Goal: Submit feedback/report problem: Provide input to the site owners about the experience or issues

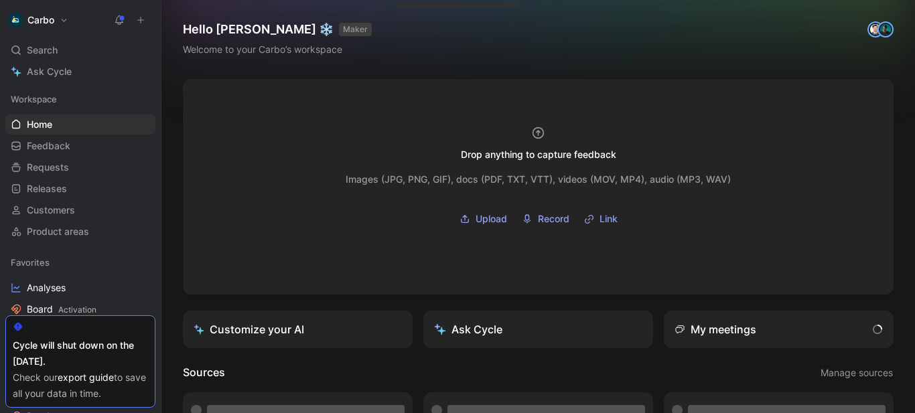
click at [122, 19] on use at bounding box center [119, 19] width 9 height 9
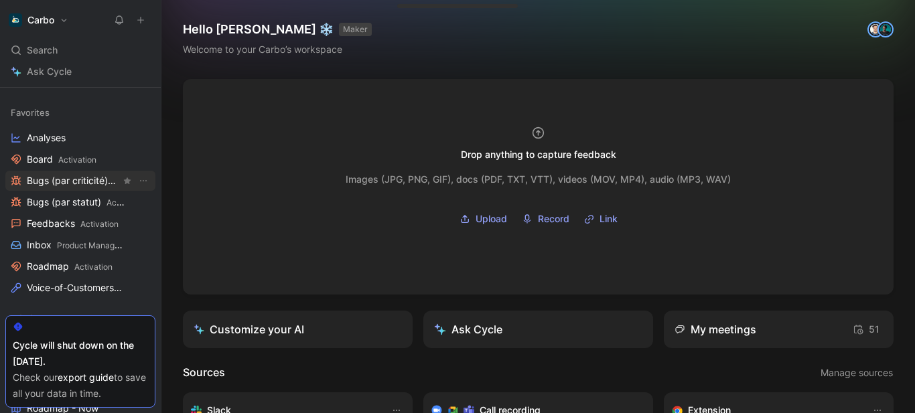
scroll to position [151, 0]
click at [72, 241] on span "Product Management" at bounding box center [97, 245] width 81 height 10
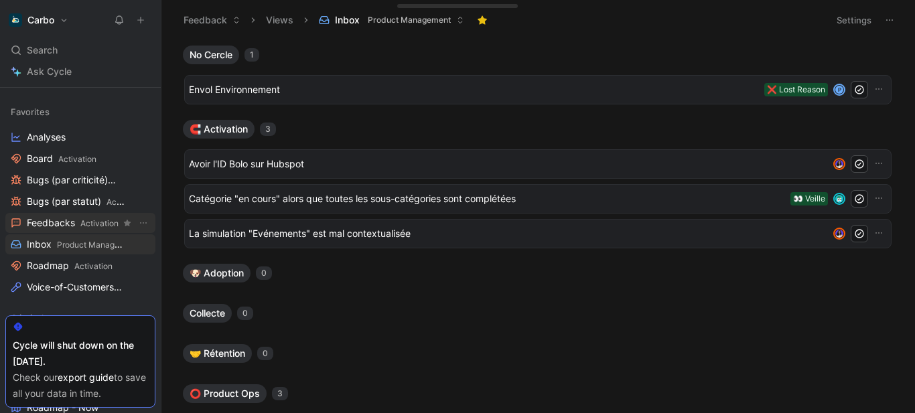
click at [82, 216] on span "Feedbacks Activation" at bounding box center [73, 223] width 92 height 14
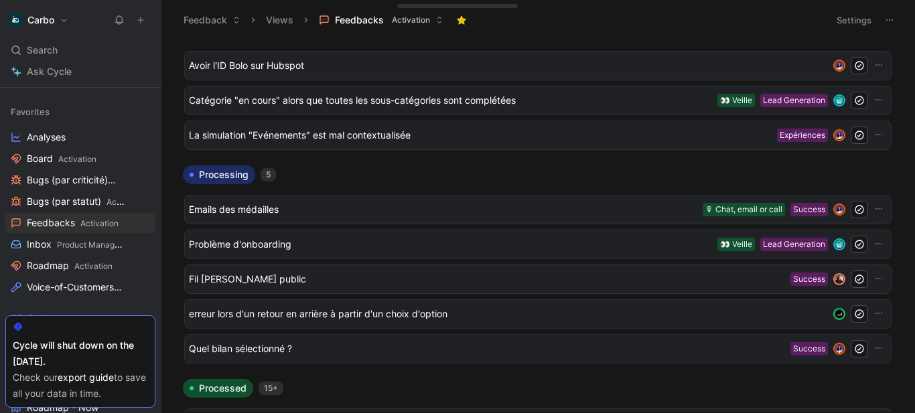
scroll to position [25, 0]
click at [300, 205] on span "Emails des médailles" at bounding box center [443, 209] width 509 height 16
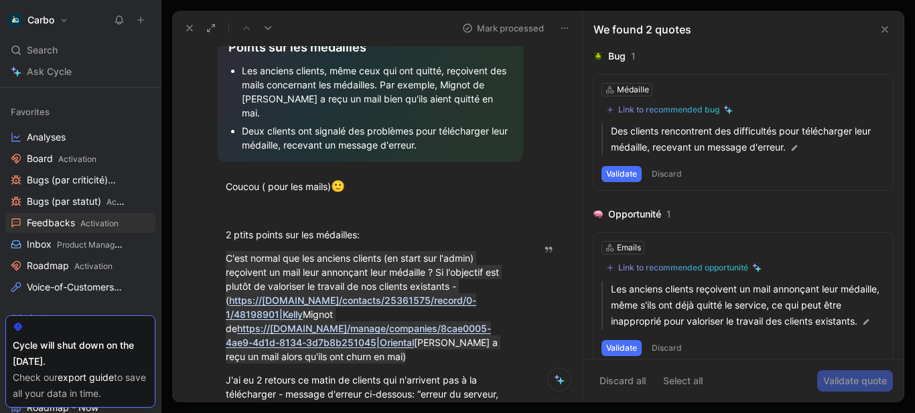
scroll to position [511, 0]
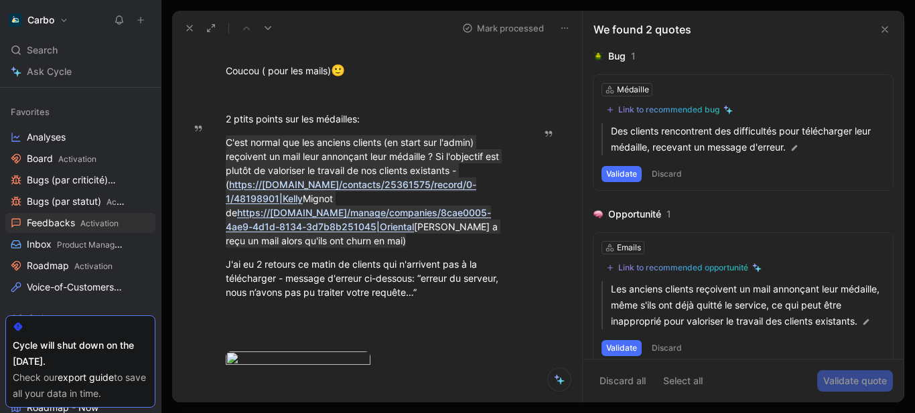
click at [884, 32] on icon at bounding box center [885, 29] width 11 height 11
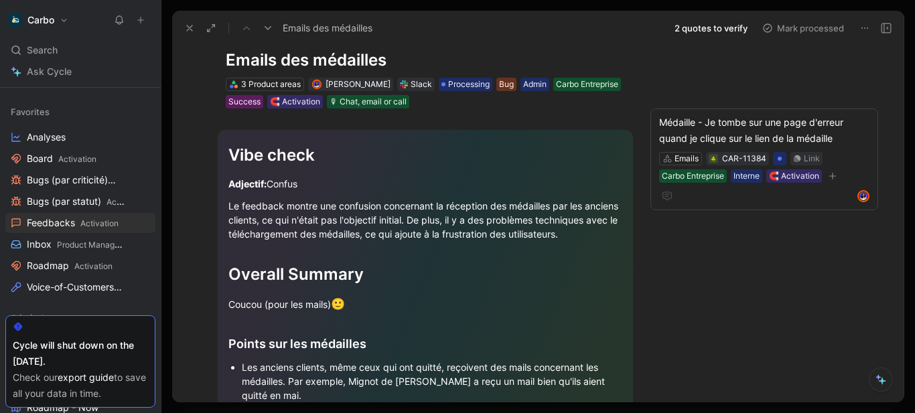
scroll to position [0, 0]
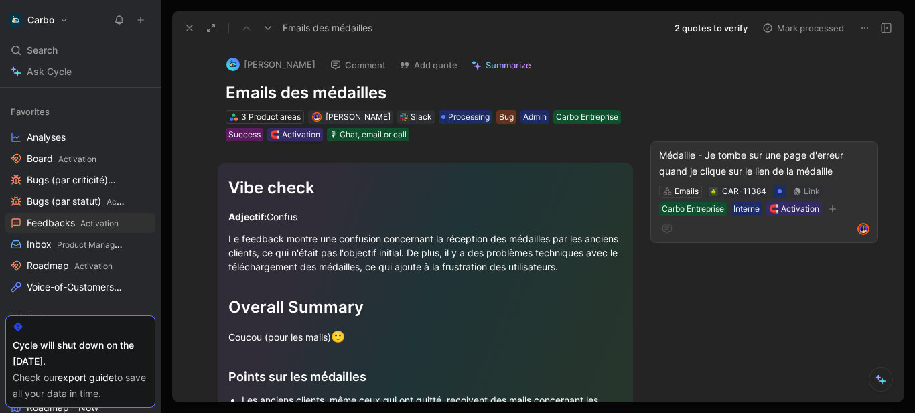
click at [758, 160] on div "Médaille - Je tombe sur une page d'erreur quand je clique sur le lien de la méd…" at bounding box center [764, 163] width 210 height 32
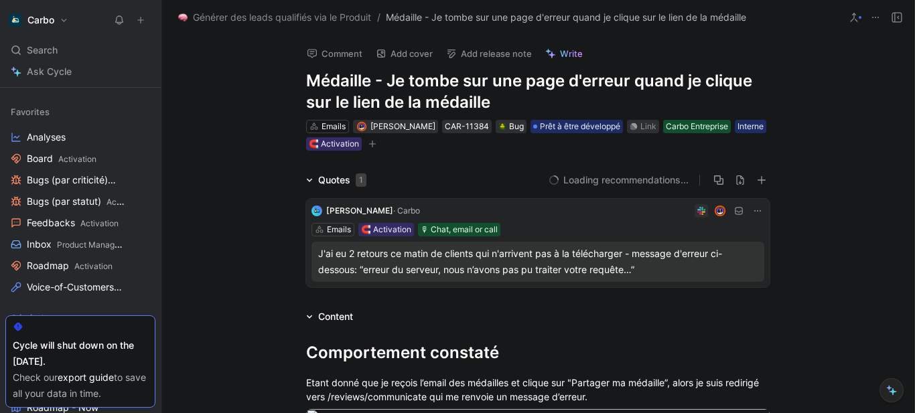
click at [384, 88] on h1 "Médaille - Je tombe sur une page d'erreur quand je clique sur le lien de la méd…" at bounding box center [538, 91] width 464 height 43
copy h1 "Médaille - Je tombe sur une page d'erreur quand je clique sur le lien de la méd…"
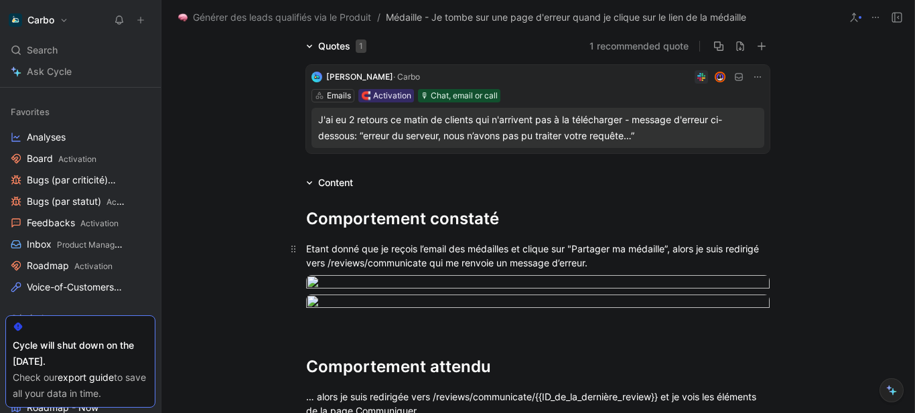
scroll to position [135, 0]
click at [354, 248] on div "Etant donné que je reçois l’email des médailles et clique sur "Partager ma méda…" at bounding box center [538, 255] width 464 height 28
copy div "Etant donné que je reçois l’email des médailles et clique sur "Partager ma méda…"
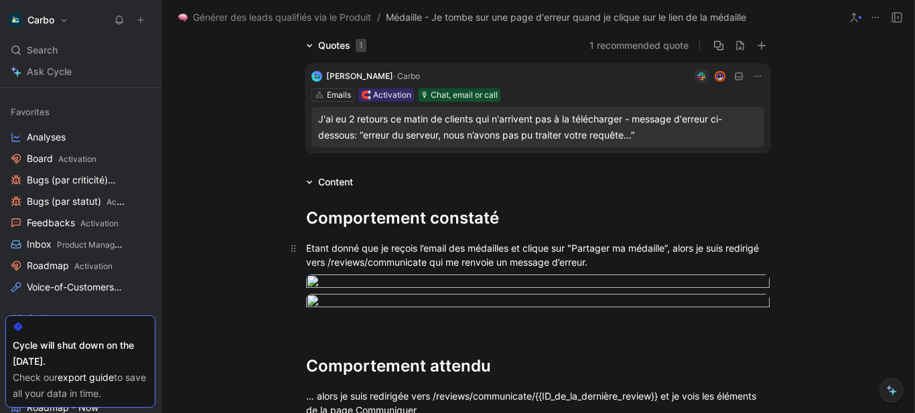
scroll to position [336, 0]
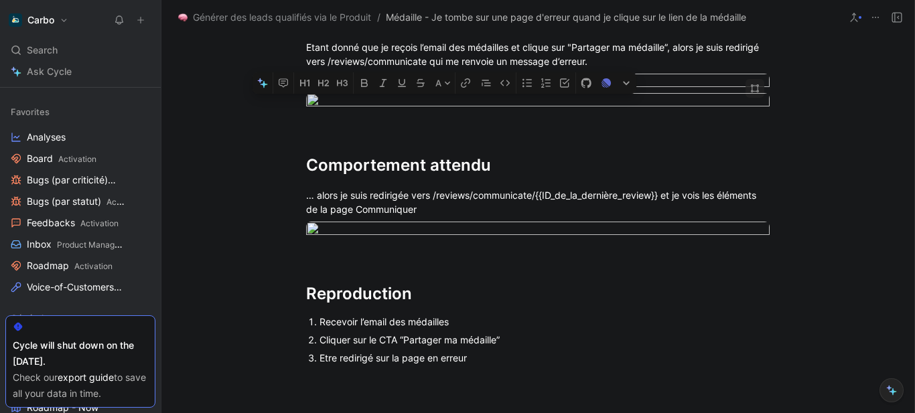
click at [411, 210] on body "Carbo Search Ctrl K Ask Cycle Workspace Home G then H Feedback G then F Request…" at bounding box center [457, 206] width 915 height 413
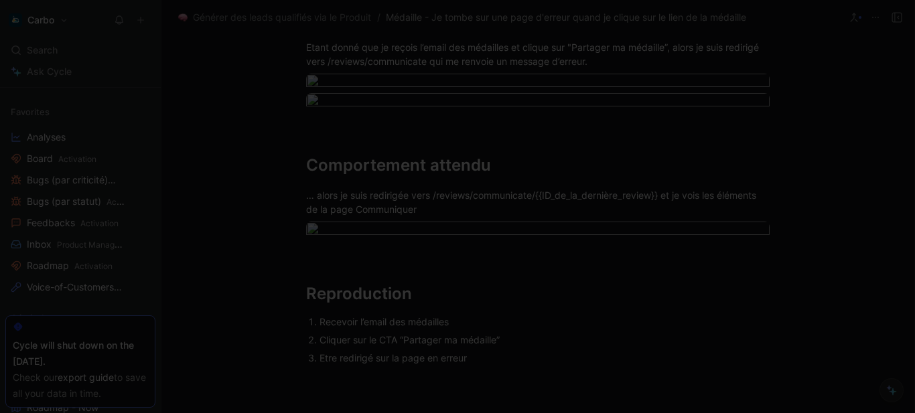
click at [418, 276] on img at bounding box center [457, 206] width 915 height 413
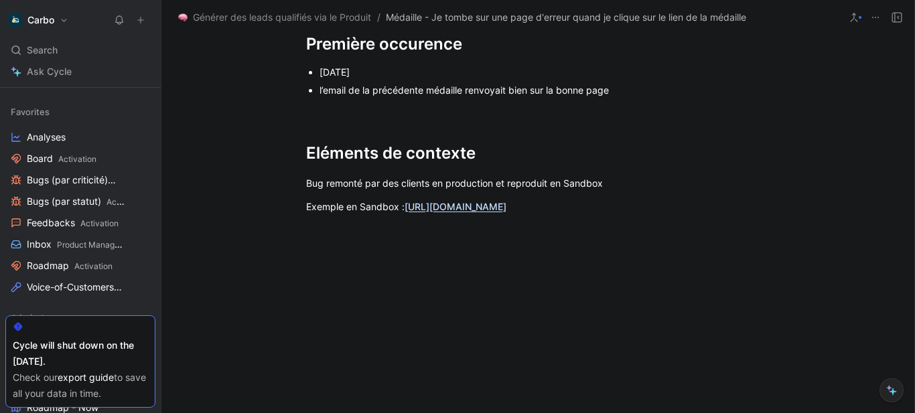
scroll to position [849, 0]
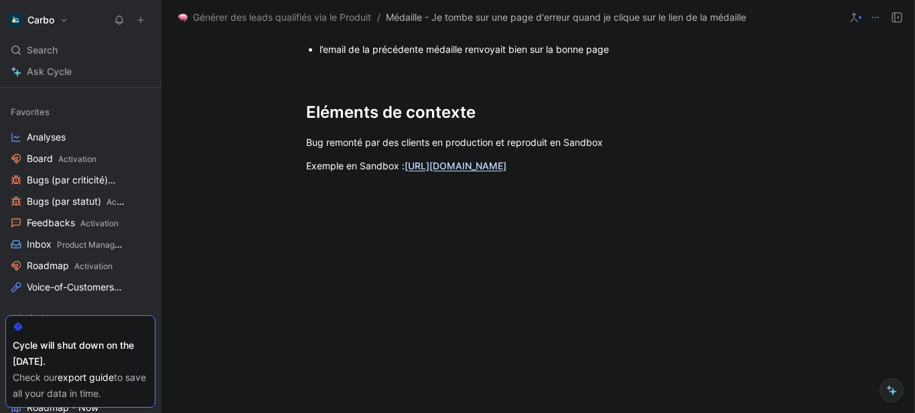
copy div "… alors je suis redirigée vers /reviews/communicate/{{ID_de_la_dernière_review}…"
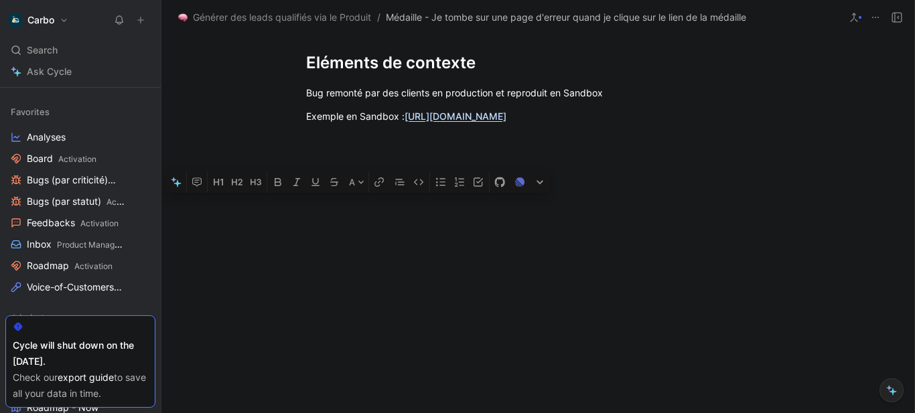
scroll to position [1138, 0]
drag, startPoint x: 492, startPoint y: 293, endPoint x: 312, endPoint y: 253, distance: 184.5
copy ol "Recevoir l’email des médailles Cliquer sur le CTA “Partager ma médaille” Etre r…"
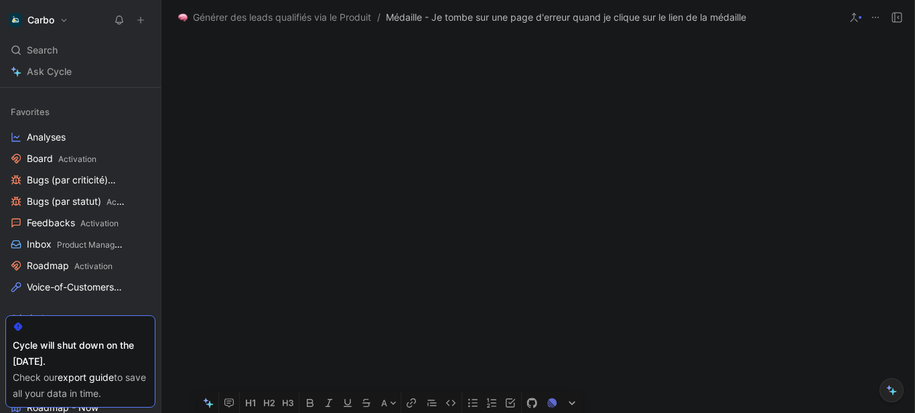
scroll to position [1505, 0]
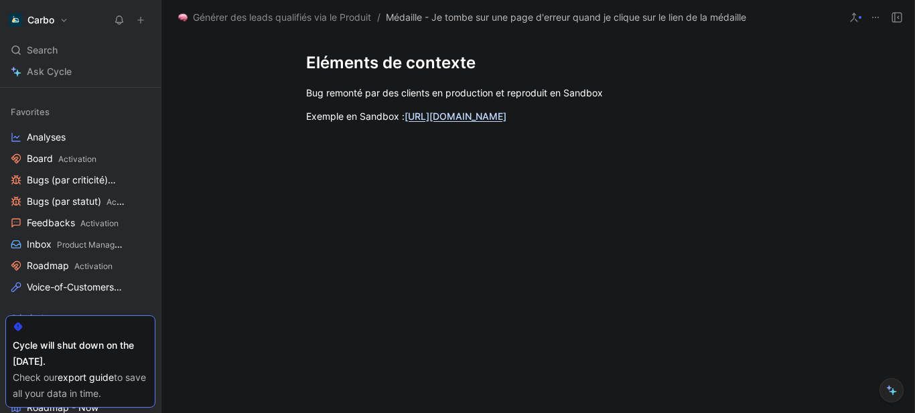
copy div "[DATE] l’email de la précédente médaille renvoyait bien sur la bonne page"
drag, startPoint x: 303, startPoint y: 222, endPoint x: 701, endPoint y: 247, distance: 398.7
copy div "Bug remonté par des clients en production et reproduit en Sandbox Exemple en Sa…"
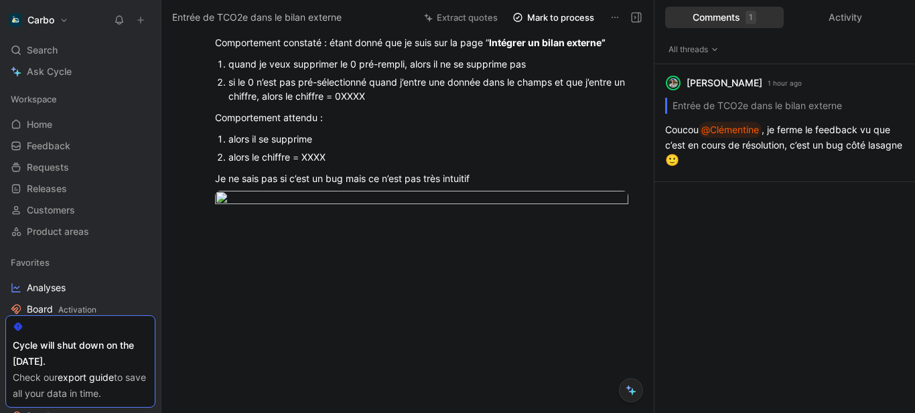
scroll to position [563, 0]
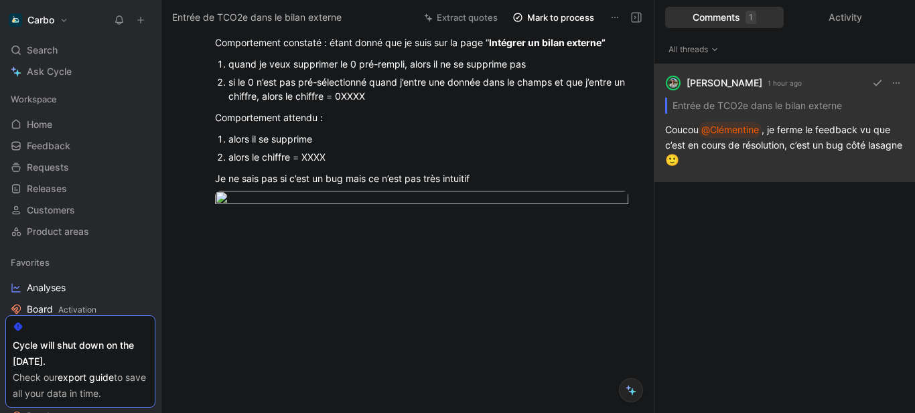
click at [716, 152] on div "Maxence Lefort 1 hour ago Entrée de TCO2e dans le bilan externe Coucou @Clément…" at bounding box center [785, 123] width 261 height 118
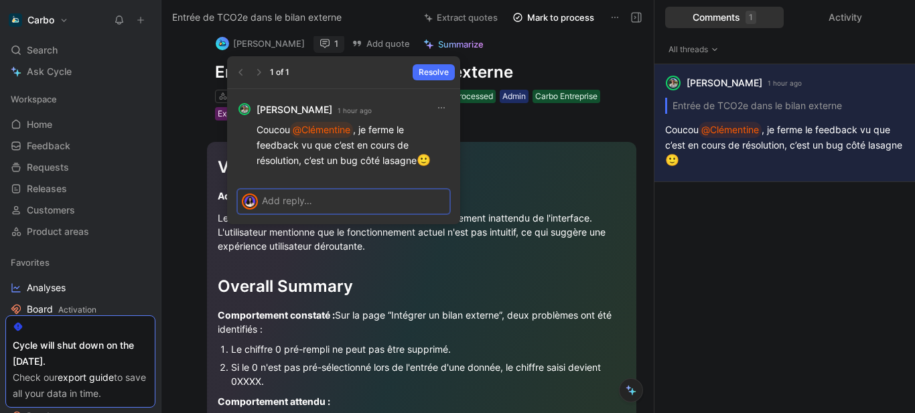
click at [319, 198] on p at bounding box center [354, 201] width 184 height 14
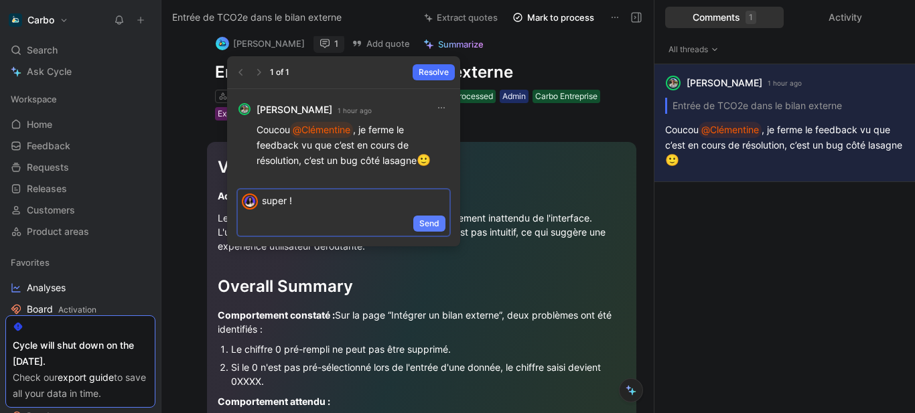
click at [428, 224] on span "Send" at bounding box center [429, 223] width 20 height 13
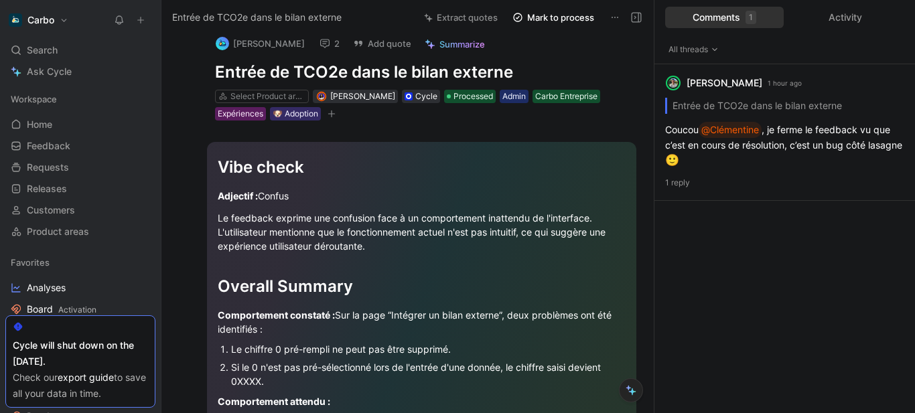
scroll to position [0, 0]
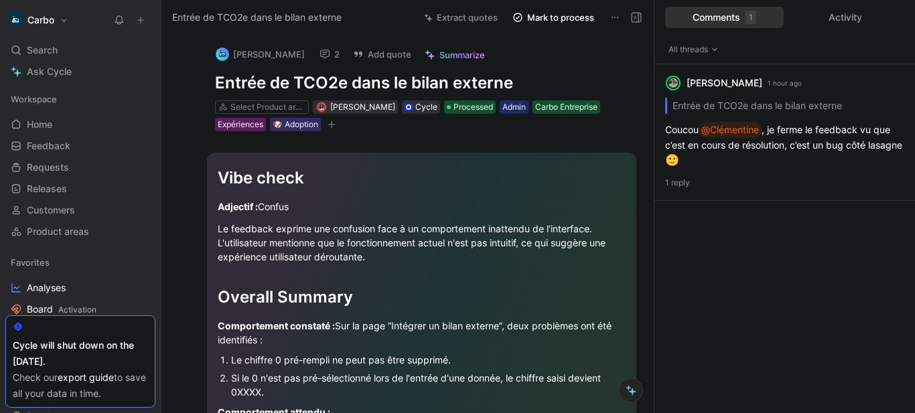
click at [119, 21] on icon at bounding box center [119, 20] width 11 height 11
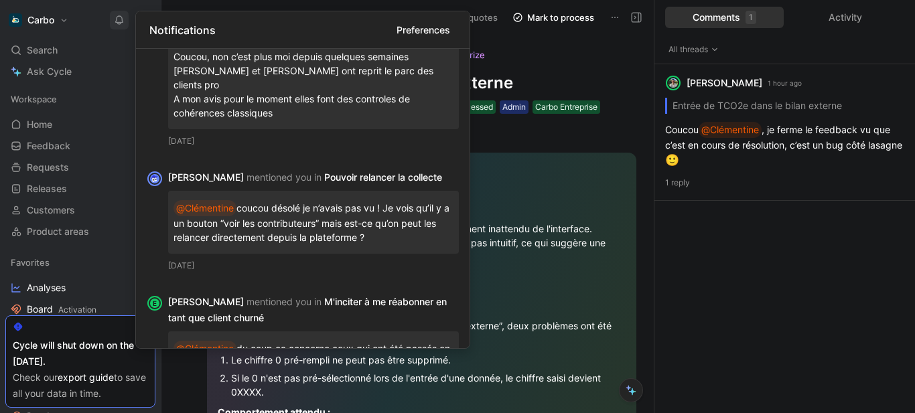
scroll to position [454, 0]
